Goal: Check status: Check status

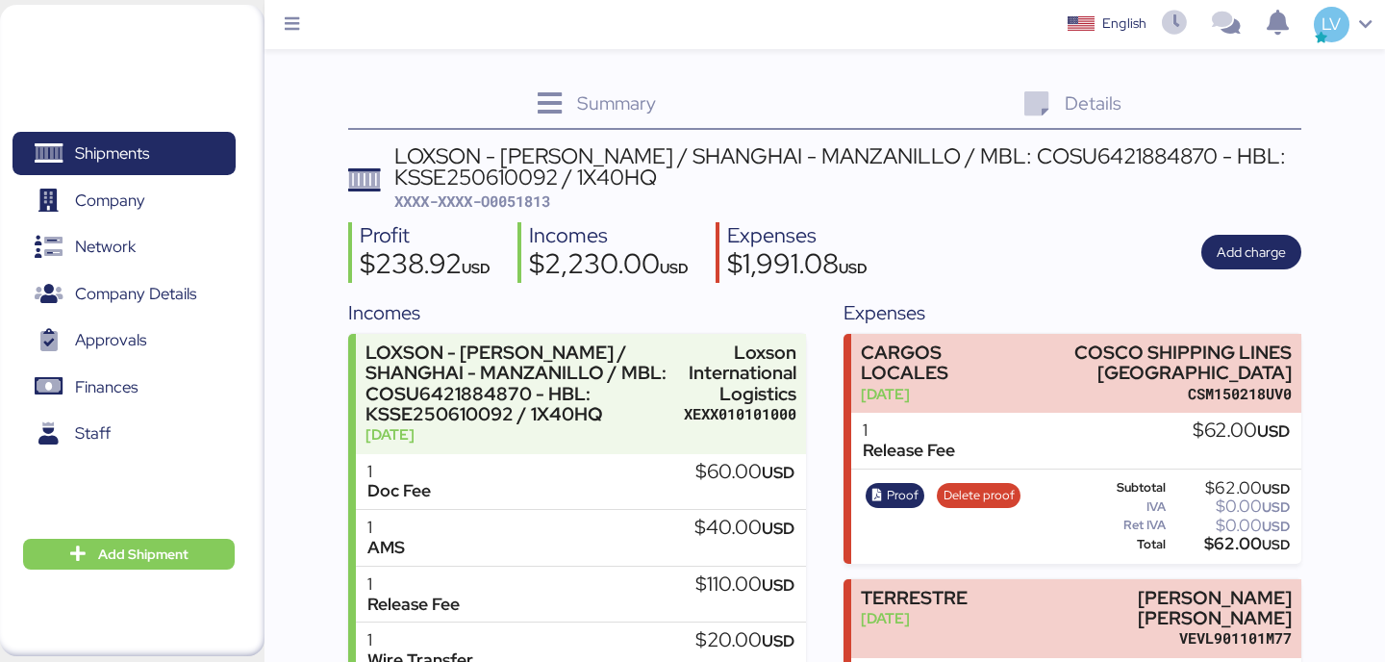
click at [139, 75] on div "Shipments 0 Company 0 Network 0 Company Details 0 Approvals 0 Finances 0 Staff …" at bounding box center [132, 330] width 265 height 651
click at [163, 38] on header at bounding box center [103, 27] width 186 height 26
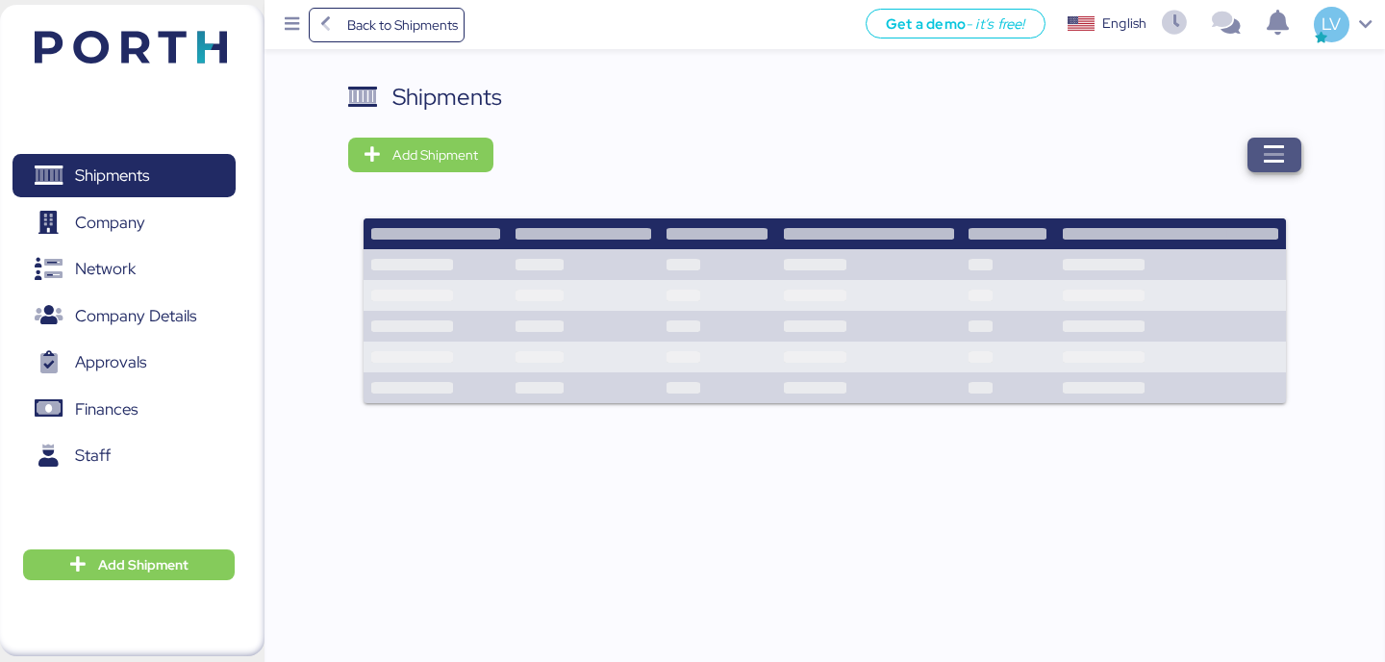
click at [1297, 153] on span "button" at bounding box center [1275, 155] width 54 height 35
click at [1236, 108] on div "Shipments" at bounding box center [824, 97] width 952 height 35
click at [1272, 169] on span "button" at bounding box center [1275, 155] width 54 height 35
click at [1260, 154] on span "button" at bounding box center [1275, 155] width 54 height 35
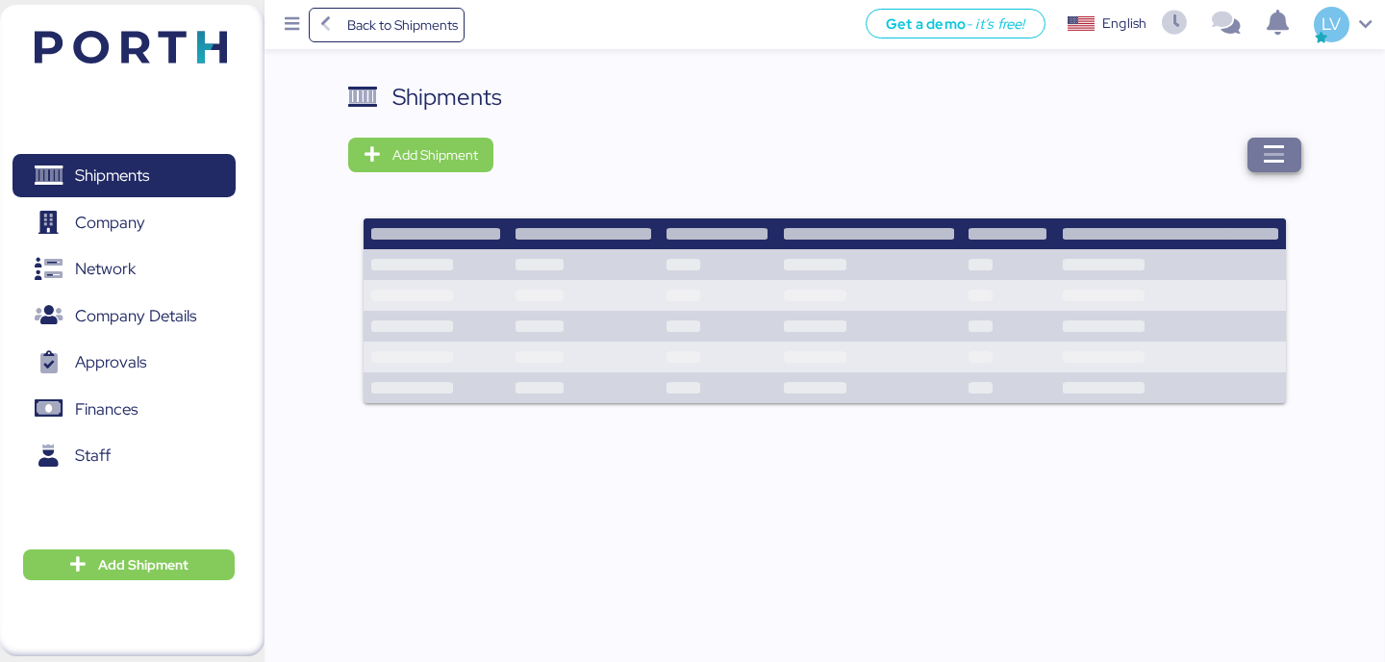
click at [1260, 154] on span "button" at bounding box center [1275, 155] width 54 height 35
click at [1243, 142] on div at bounding box center [904, 155] width 794 height 35
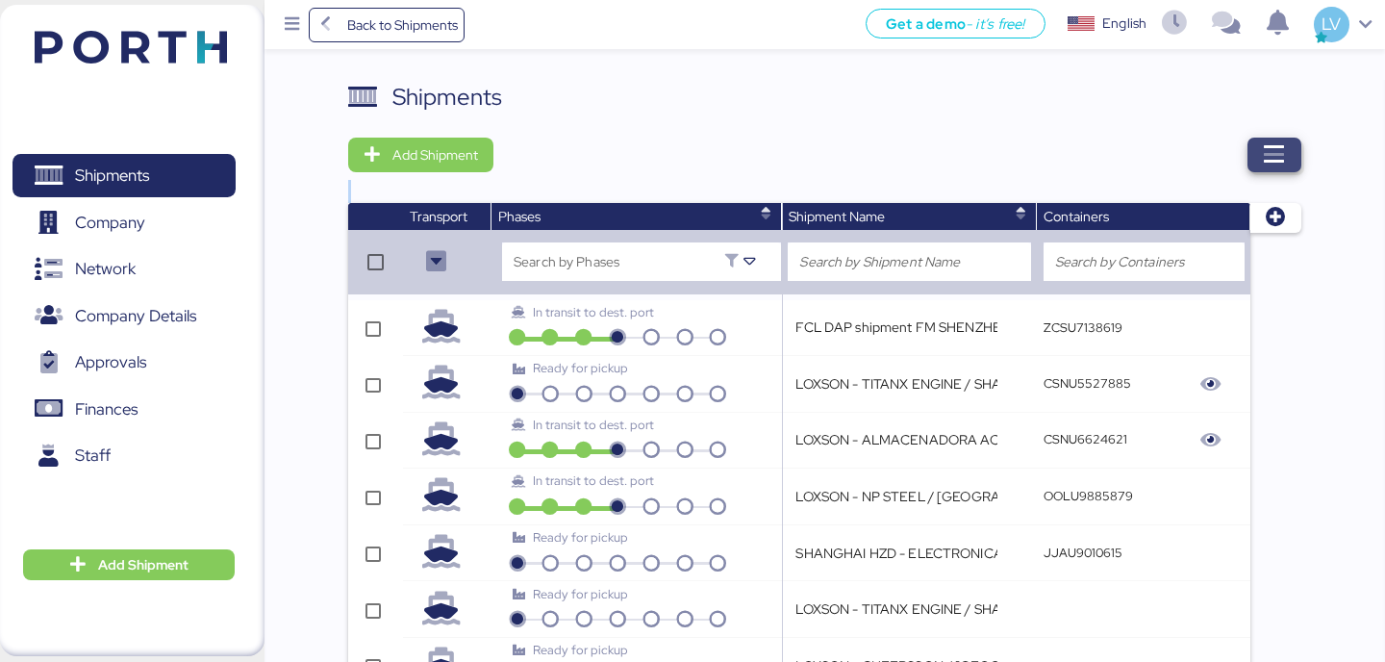
click at [1280, 146] on icon "button" at bounding box center [1274, 154] width 23 height 23
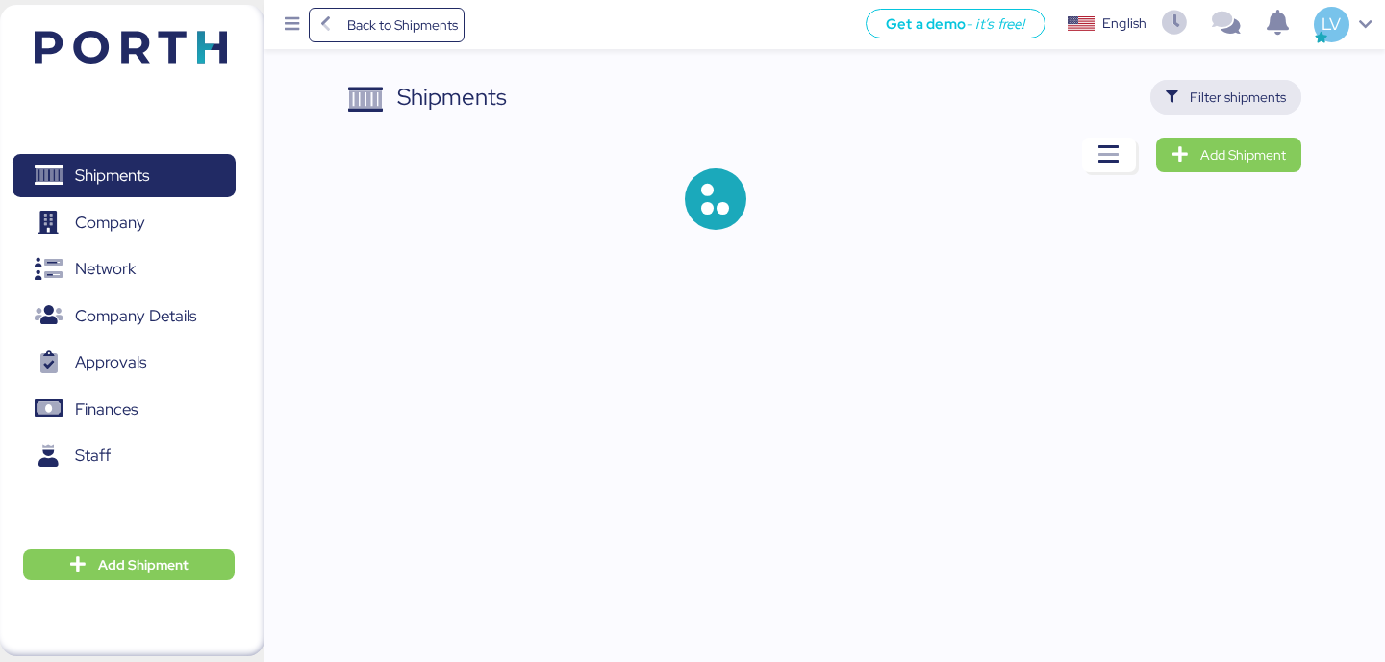
click at [1233, 80] on span "Filter shipments" at bounding box center [1225, 97] width 151 height 35
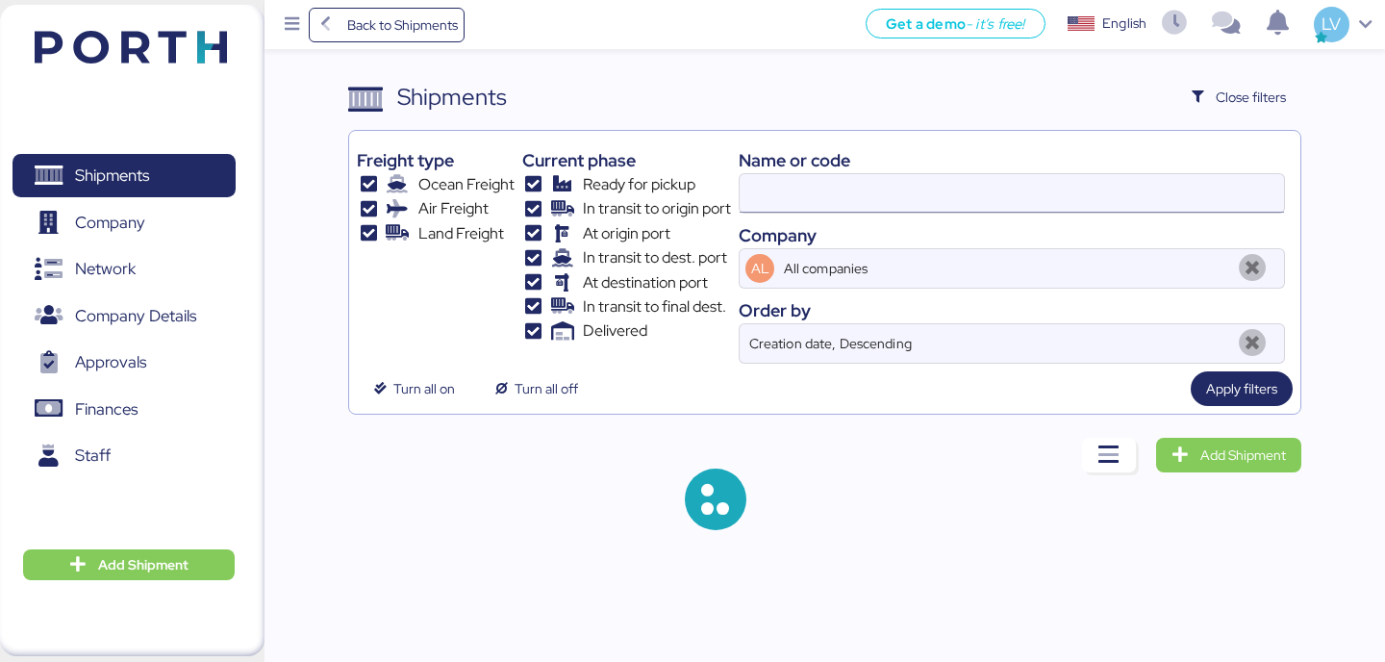
click at [1028, 198] on input at bounding box center [1012, 193] width 544 height 38
paste input "O0052051"
type input "O0052051"
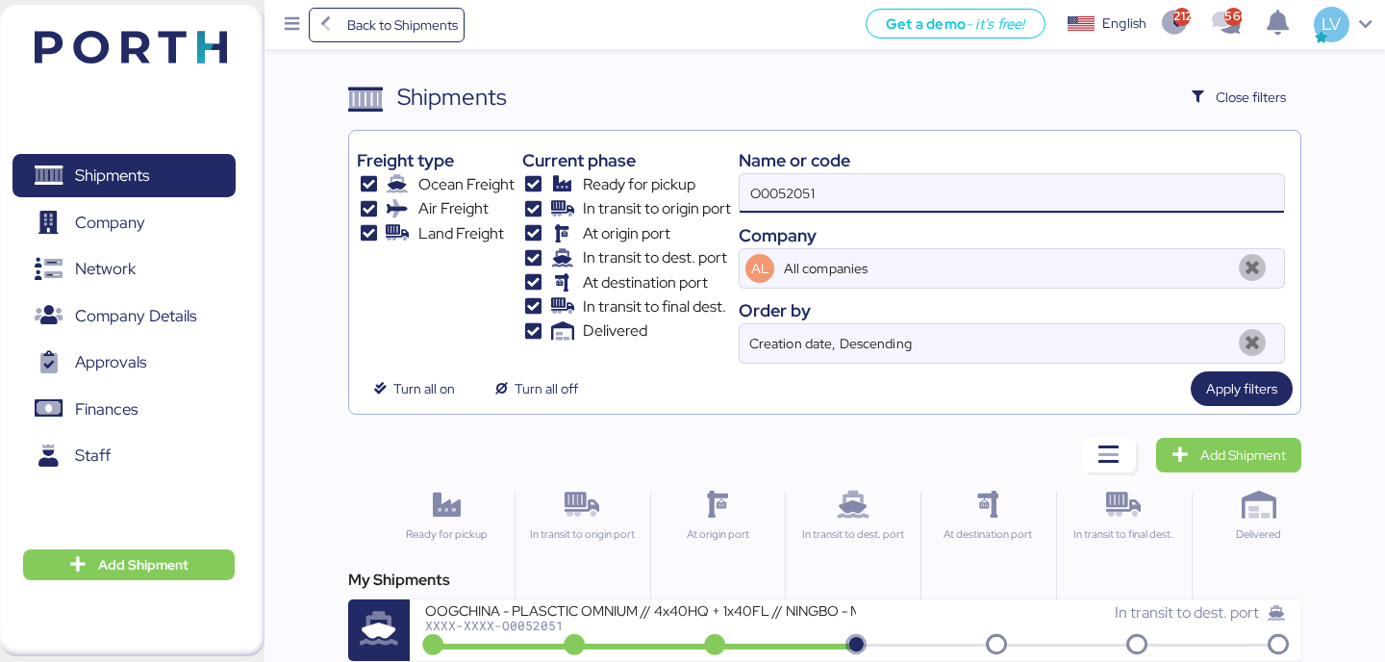
click at [583, 587] on div "My Shipments" at bounding box center [824, 580] width 952 height 23
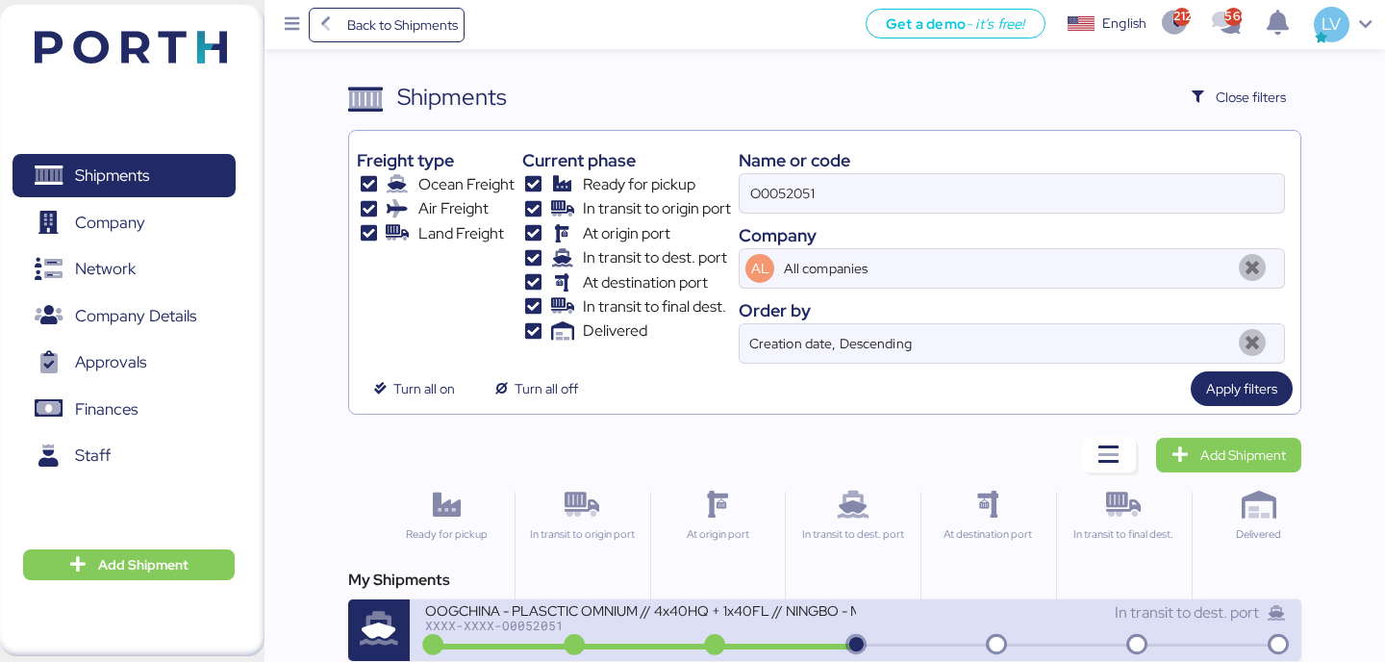
click at [607, 643] on icon at bounding box center [574, 645] width 92 height 21
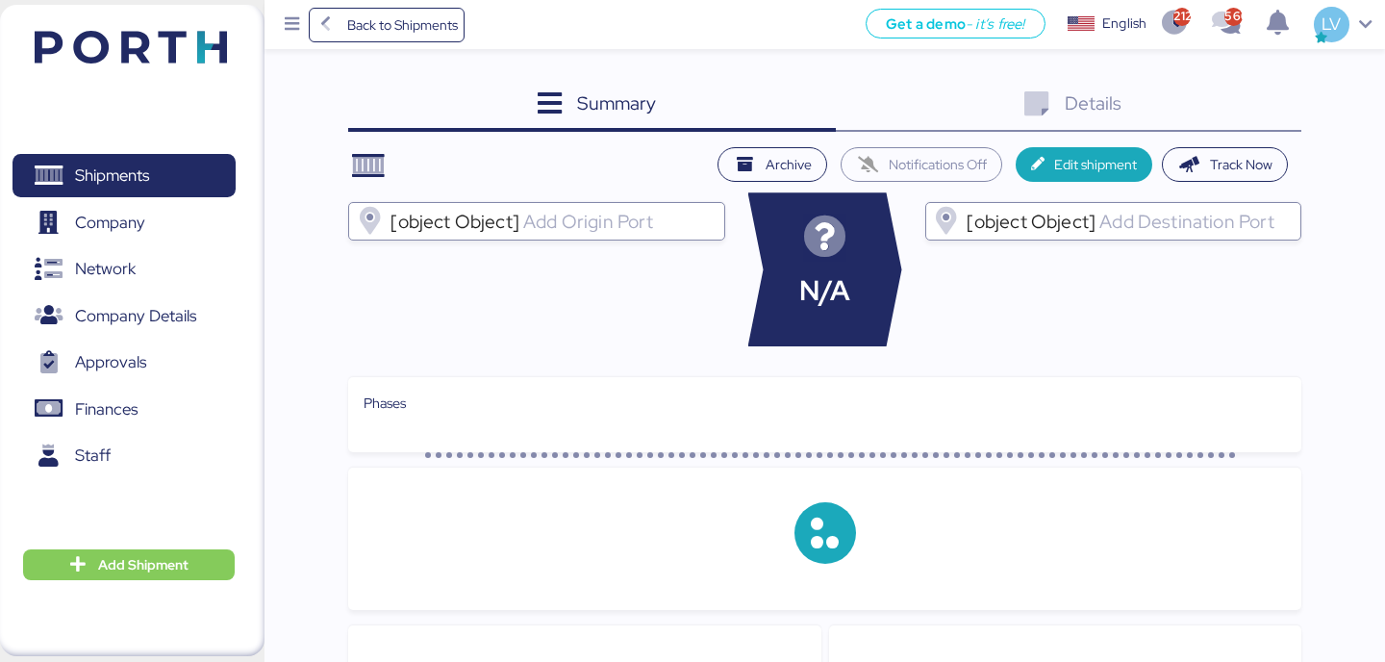
click at [1274, 123] on div "Summary 0 Details 0" at bounding box center [824, 106] width 952 height 52
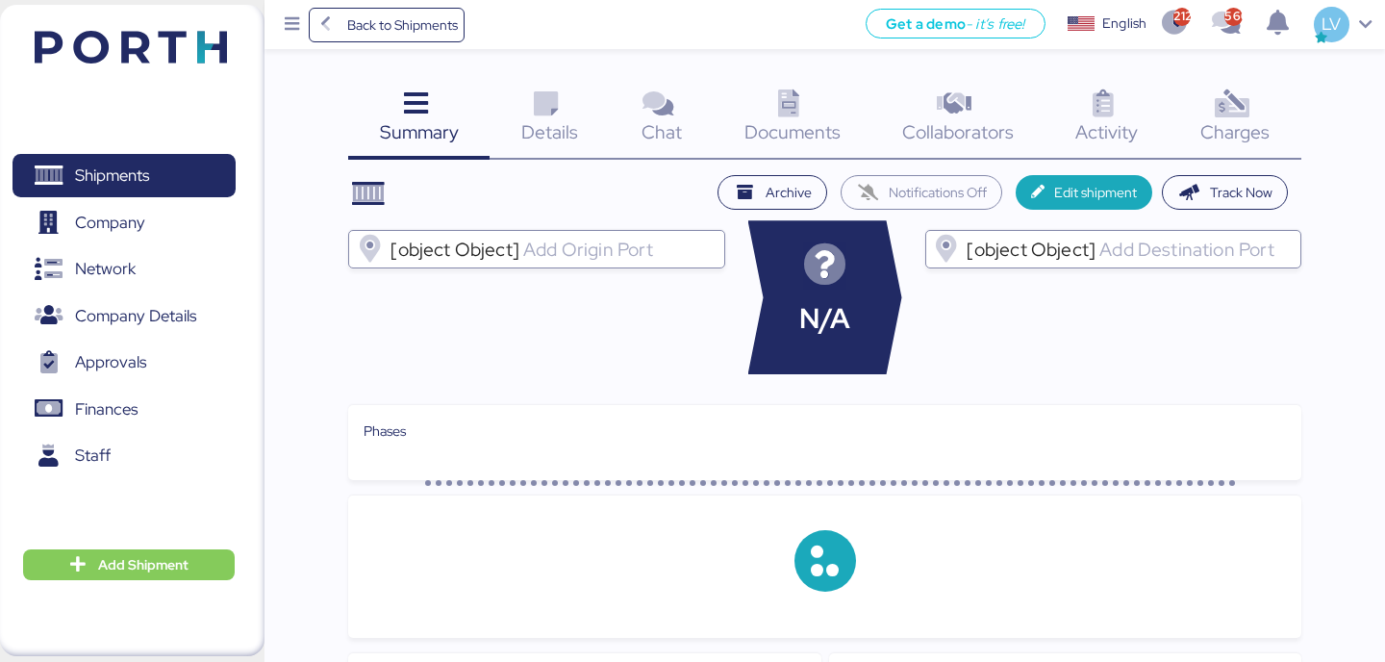
click at [1274, 123] on div "Charges 0" at bounding box center [1236, 120] width 132 height 80
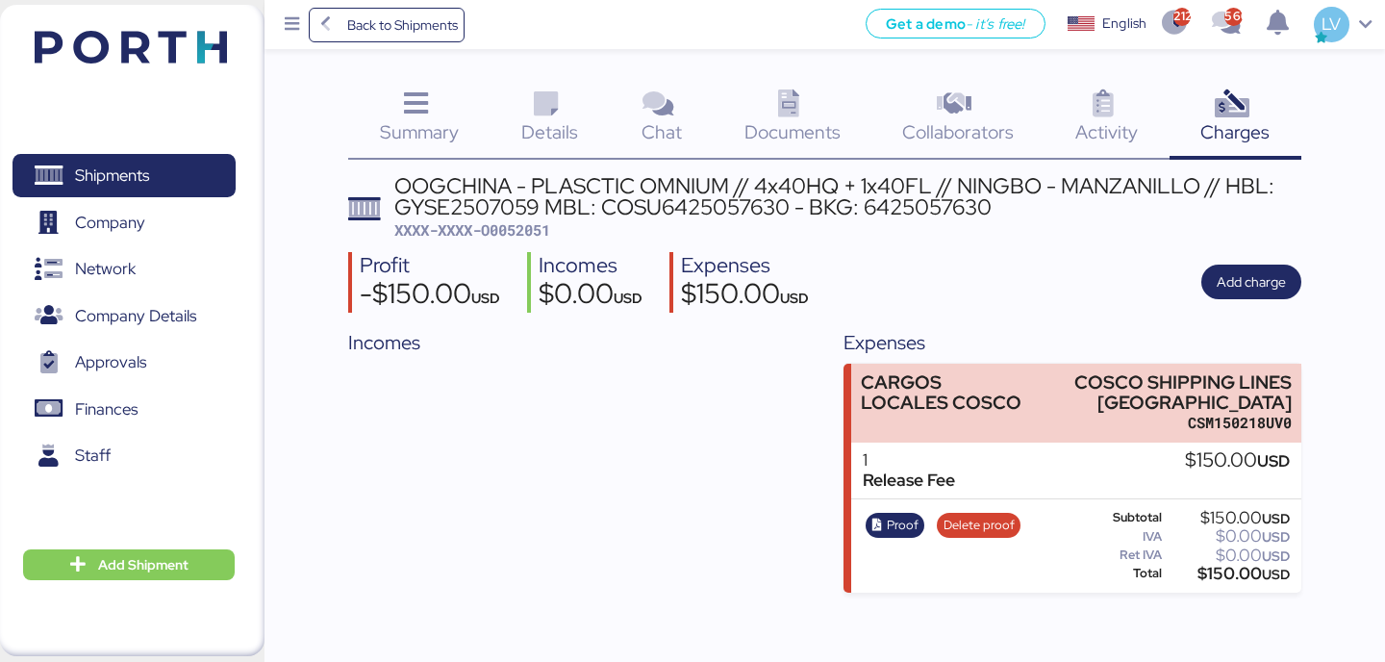
click at [1026, 319] on div "OOGCHINA - PLASCTIC OMNIUM // 4x40HQ + 1x40FL // NINGBO - MANZANILLO // HBL: GY…" at bounding box center [824, 384] width 952 height 418
click at [509, 236] on span "XXXX-XXXX-O0052051" at bounding box center [472, 229] width 156 height 19
copy span "O0052051"
click at [429, 111] on icon at bounding box center [415, 104] width 41 height 28
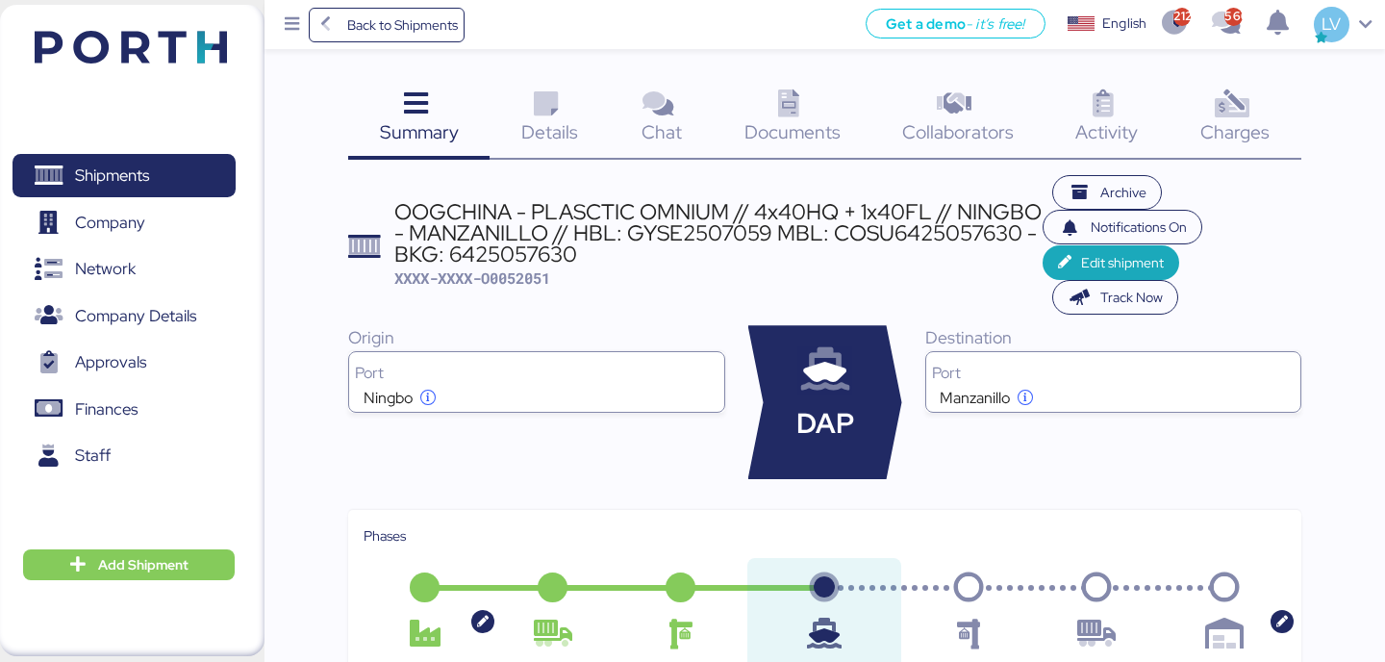
click at [784, 129] on span "Documents" at bounding box center [793, 131] width 96 height 25
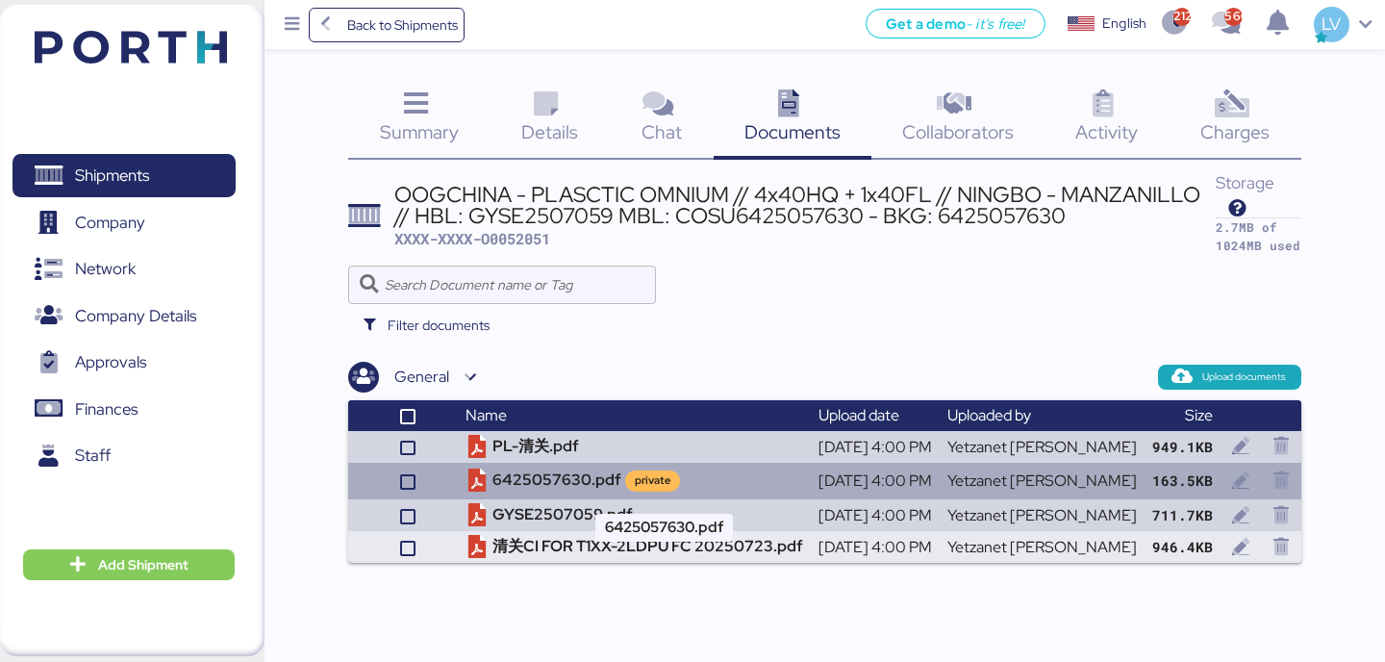
click at [670, 482] on div "private" at bounding box center [653, 480] width 36 height 16
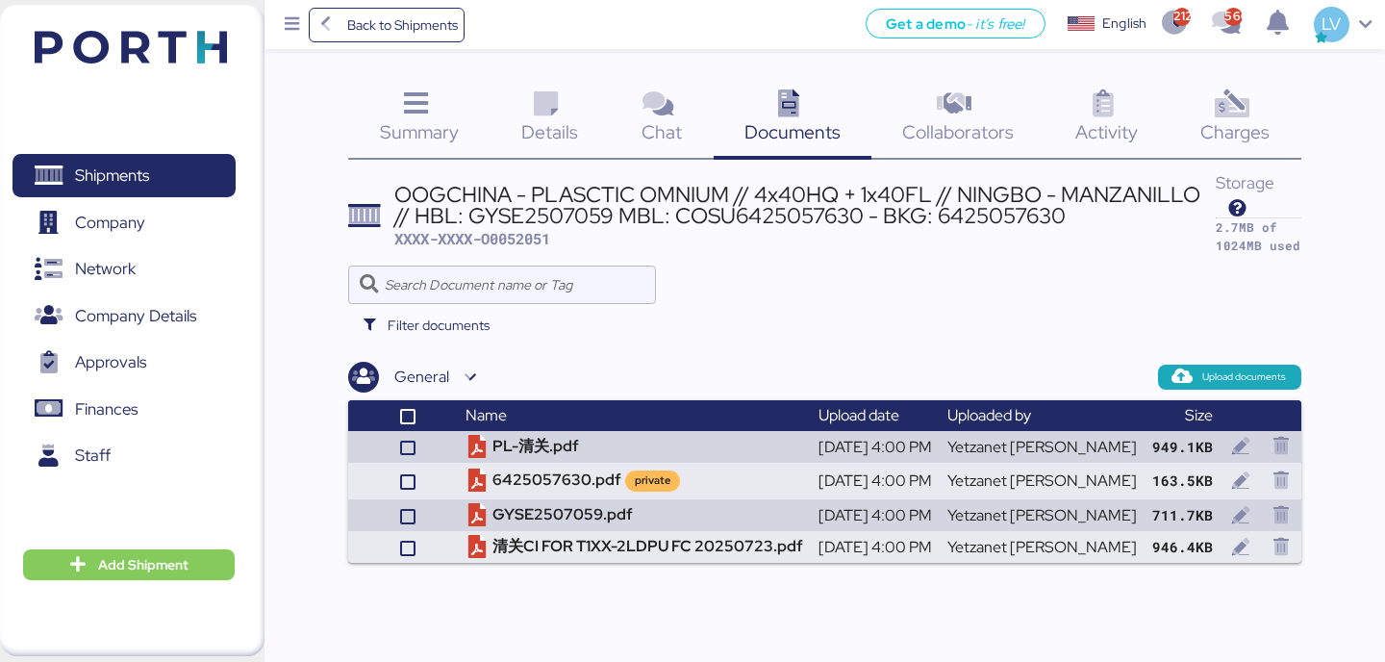
click at [694, 210] on div "OOGCHINA - PLASCTIC OMNIUM // 4x40HQ + 1x40FL // NINGBO - MANZANILLO // HBL: GY…" at bounding box center [804, 205] width 821 height 43
copy div "COSU6425057630"
